Goal: Find specific page/section: Find specific page/section

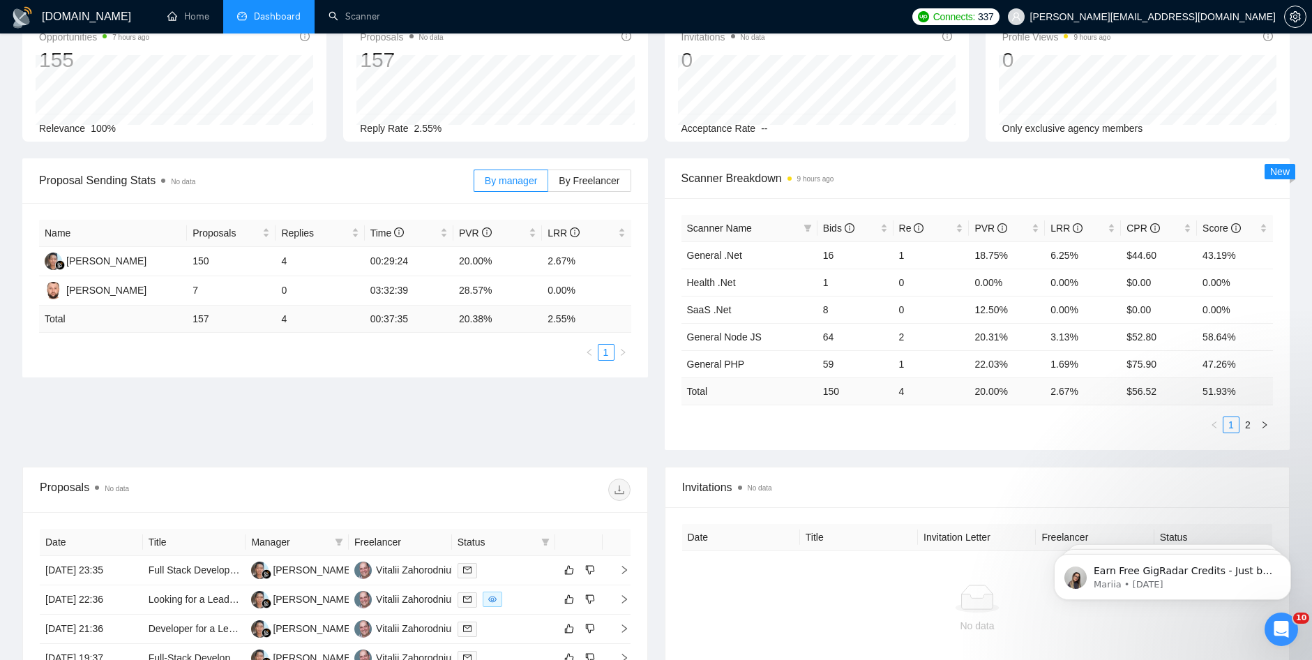
scroll to position [349, 0]
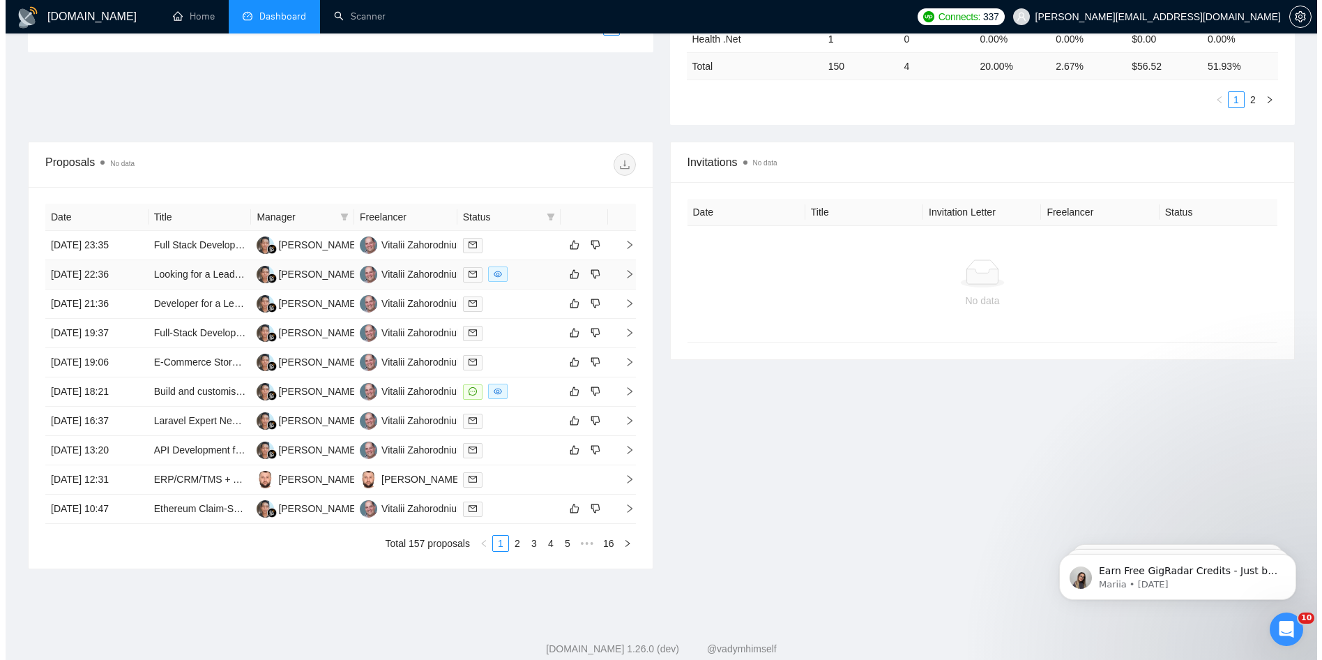
scroll to position [446, 0]
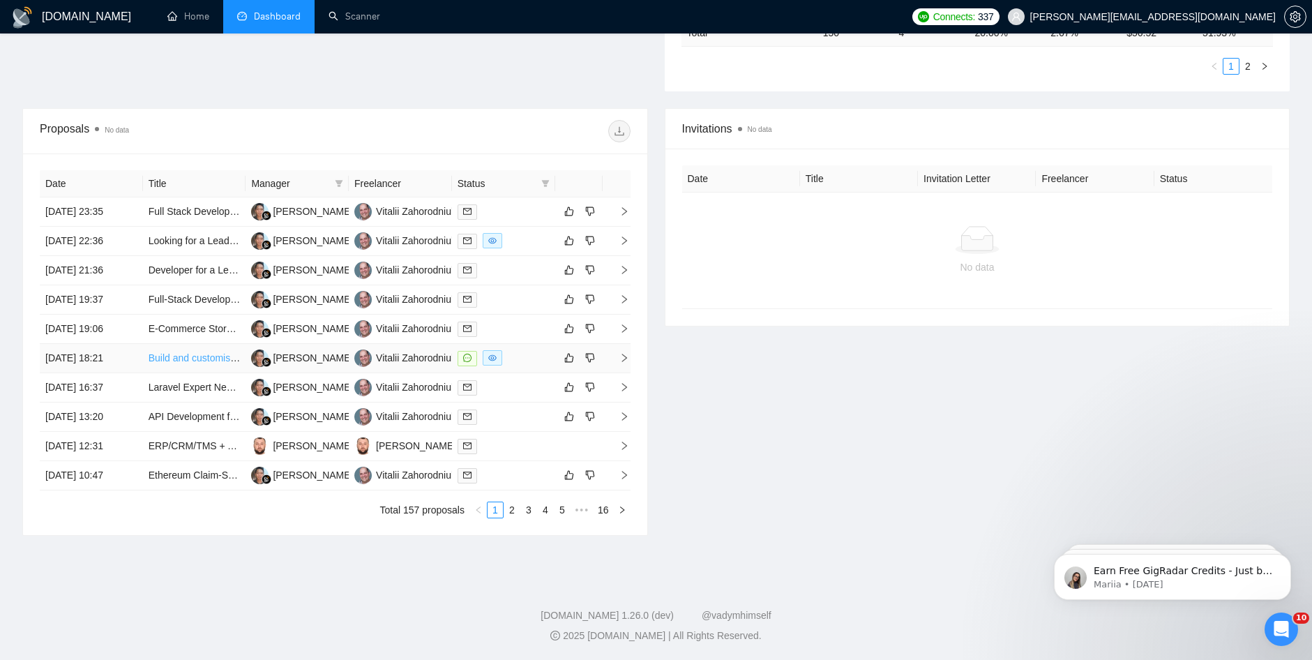
click at [211, 360] on link "Build and customise SuiteCRM" at bounding box center [216, 357] width 135 height 11
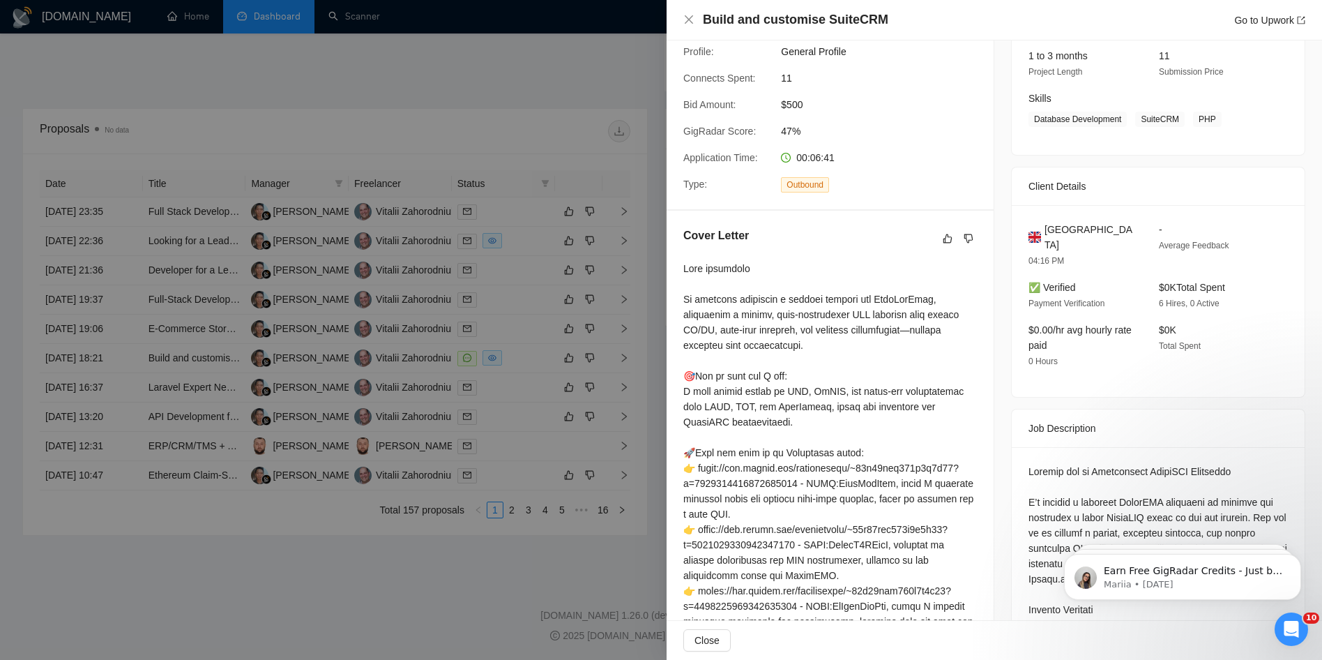
scroll to position [209, 0]
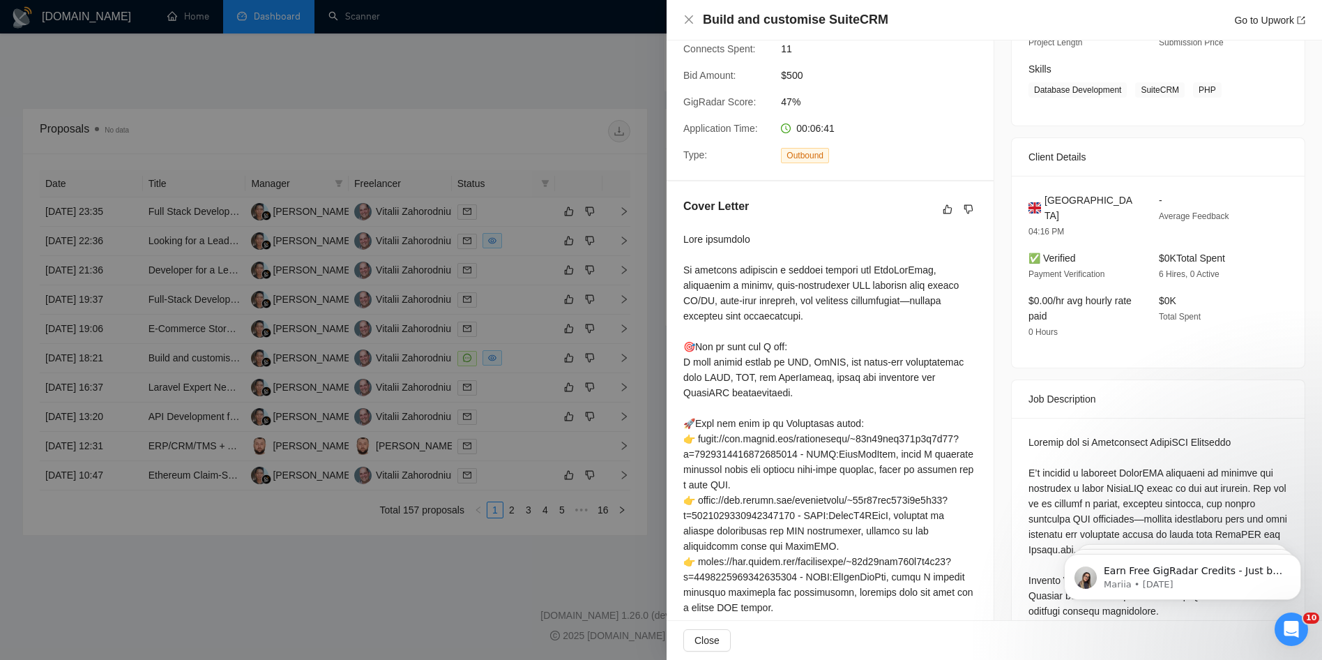
click at [507, 322] on div at bounding box center [661, 330] width 1322 height 660
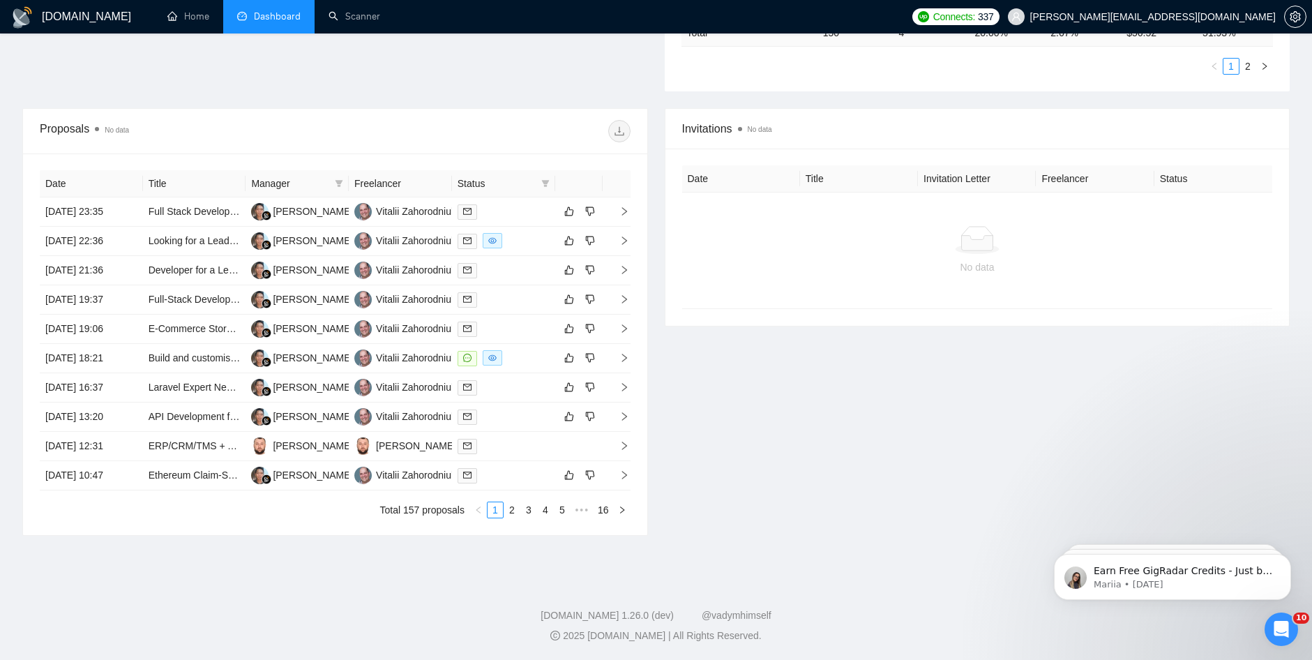
drag, startPoint x: 514, startPoint y: 509, endPoint x: 514, endPoint y: 499, distance: 9.8
click at [514, 508] on link "2" at bounding box center [511, 509] width 15 height 15
click at [497, 511] on link "1" at bounding box center [495, 509] width 15 height 15
click at [463, 448] on icon "mail" at bounding box center [467, 446] width 8 height 8
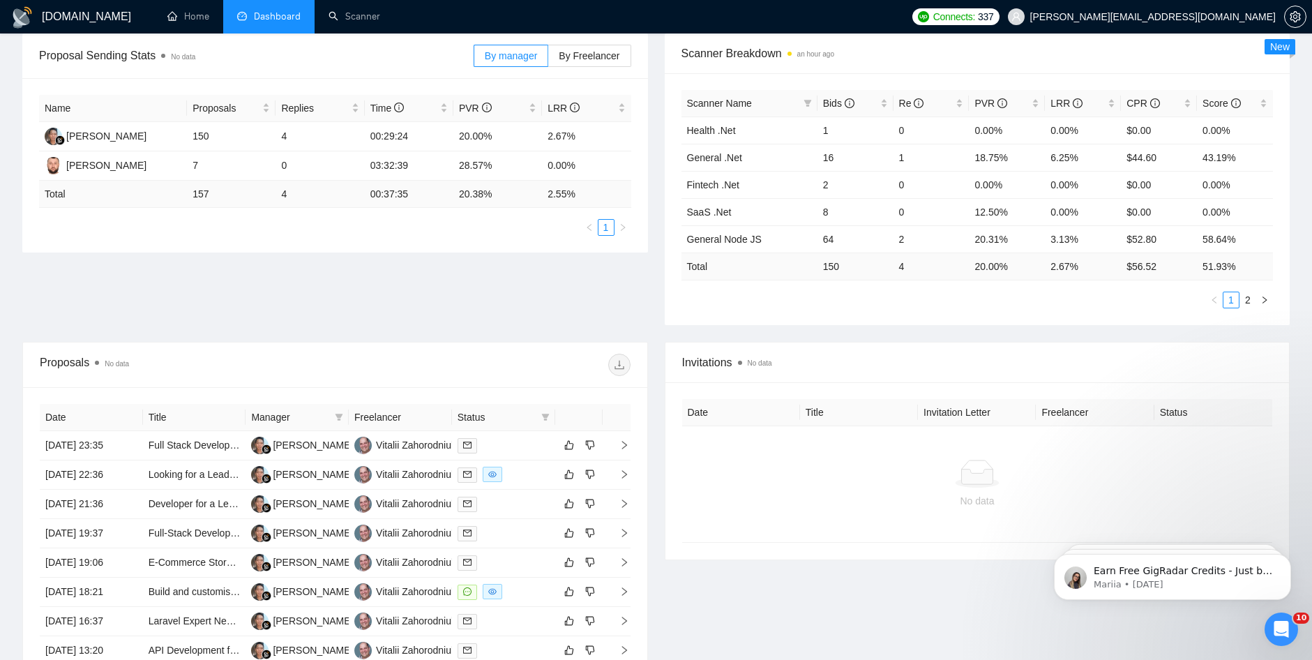
scroll to position [211, 0]
drag, startPoint x: 584, startPoint y: 151, endPoint x: 587, endPoint y: 176, distance: 25.4
